Goal: Task Accomplishment & Management: Manage account settings

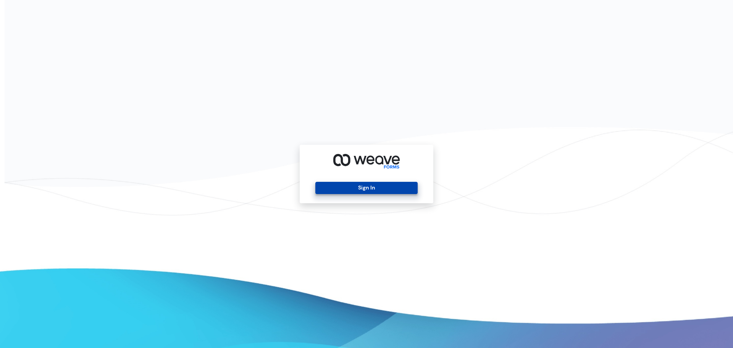
click at [366, 191] on button "Sign In" at bounding box center [366, 188] width 102 height 12
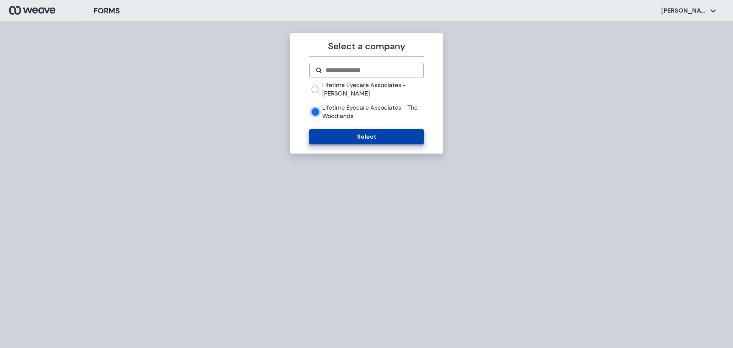
click at [368, 144] on button "Select" at bounding box center [366, 136] width 114 height 15
